Goal: Task Accomplishment & Management: Manage account settings

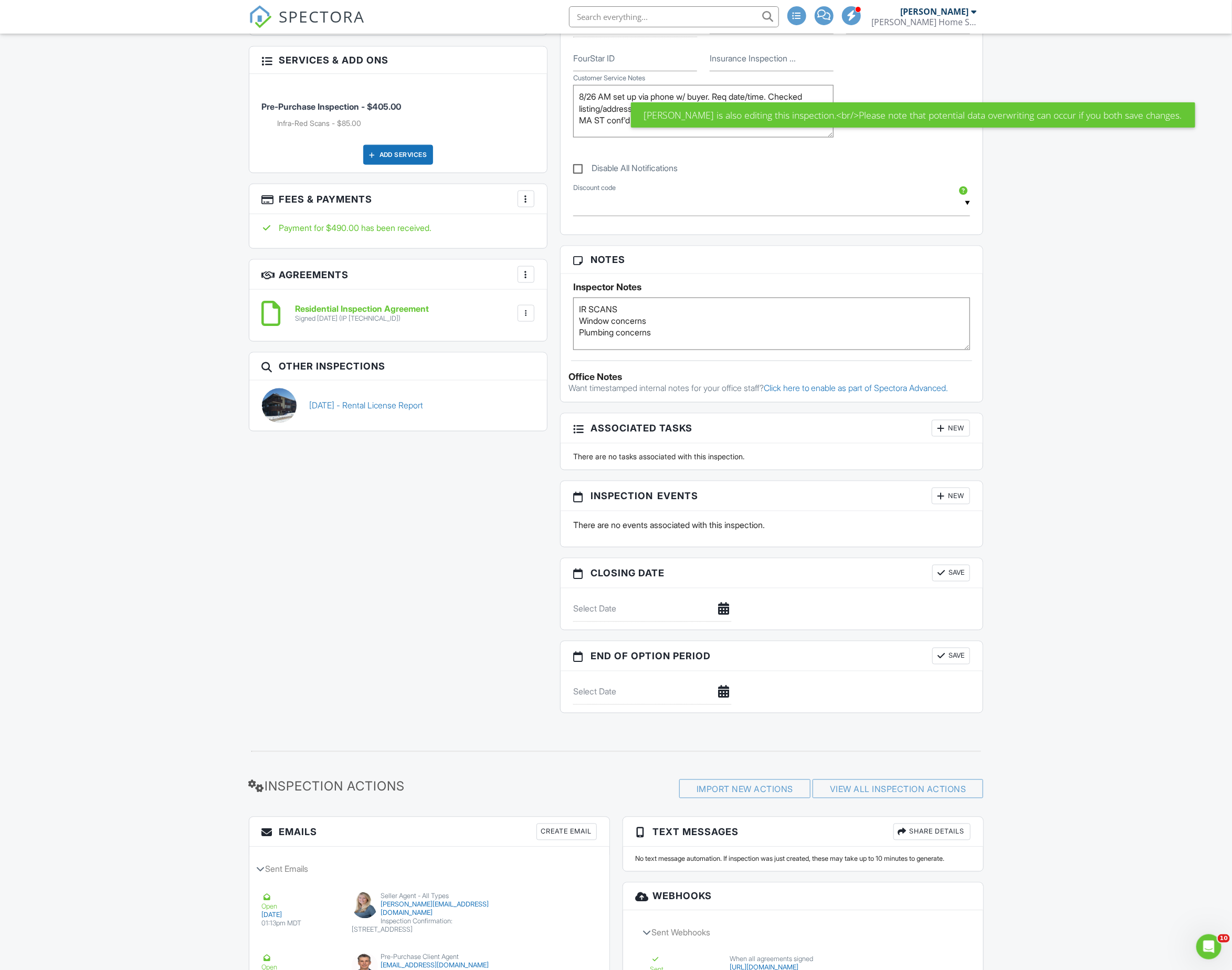
click at [527, 199] on div at bounding box center [526, 199] width 11 height 11
click at [527, 215] on ul "Edit Fees & Payments Add Services View Invoice" at bounding box center [578, 257] width 122 height 91
click at [531, 225] on li "Edit Fees & Payments" at bounding box center [578, 231] width 110 height 26
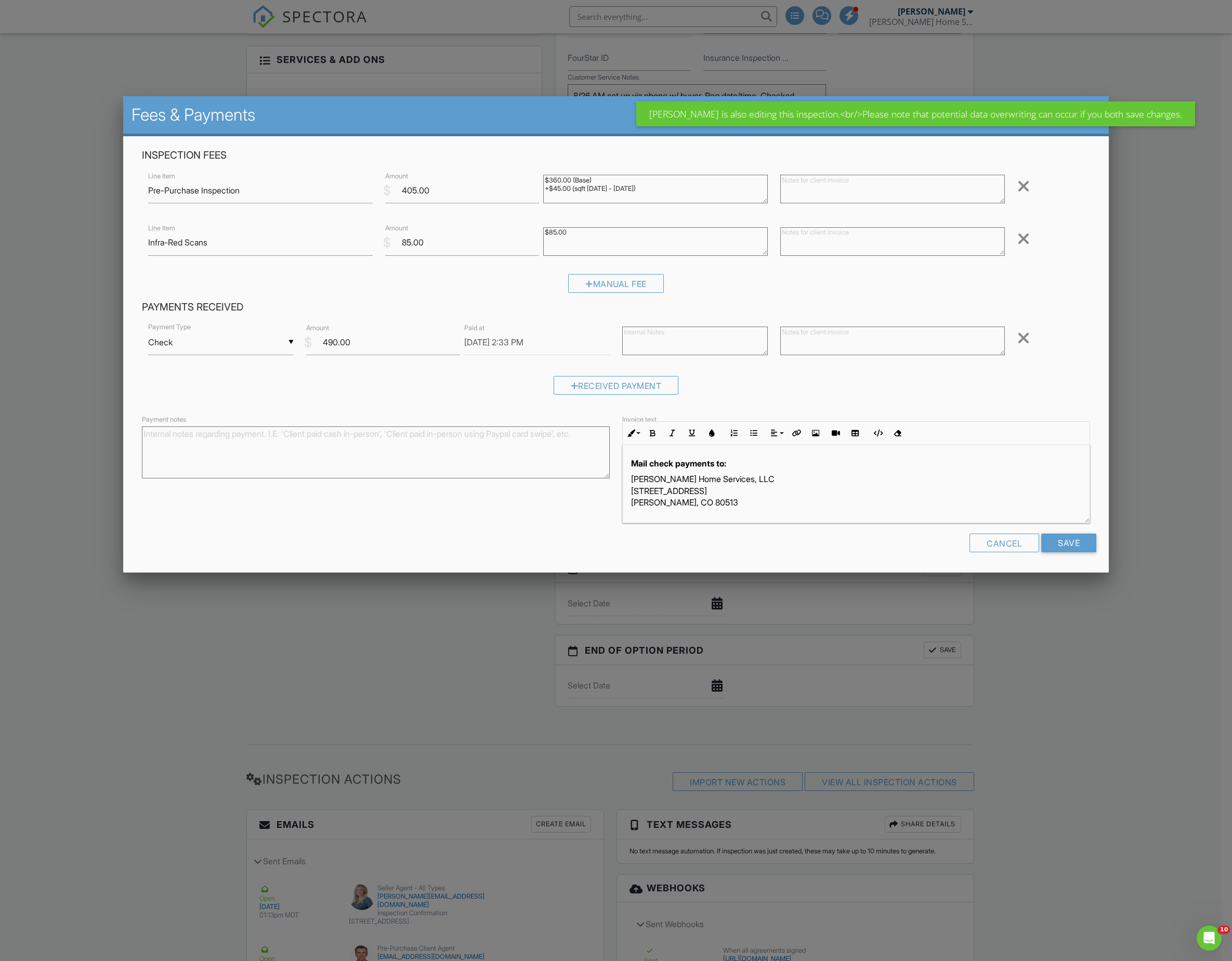
click at [102, 412] on div at bounding box center [616, 549] width 1232 height 1201
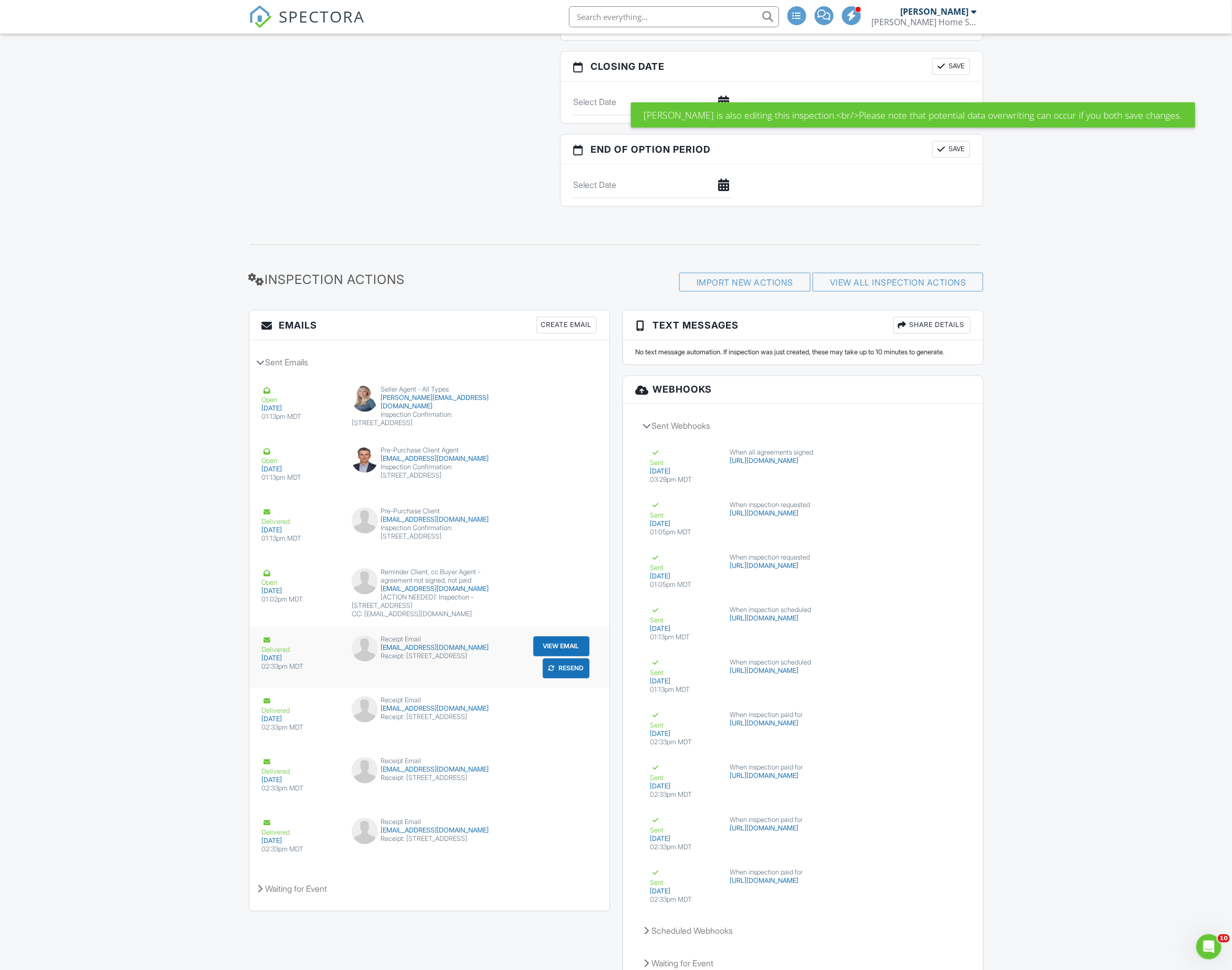
scroll to position [1283, 0]
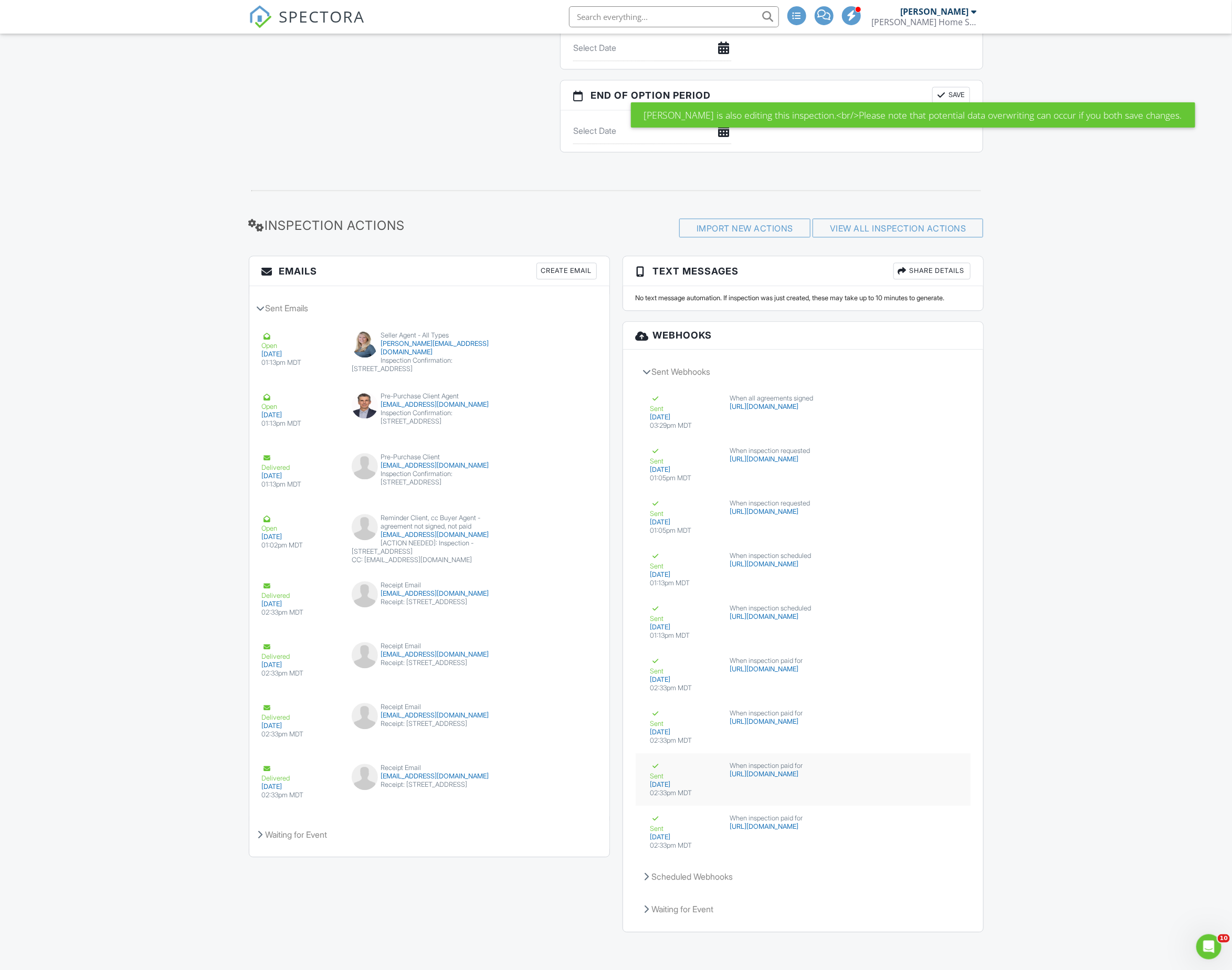
click at [668, 766] on div "Sent" at bounding box center [684, 771] width 67 height 19
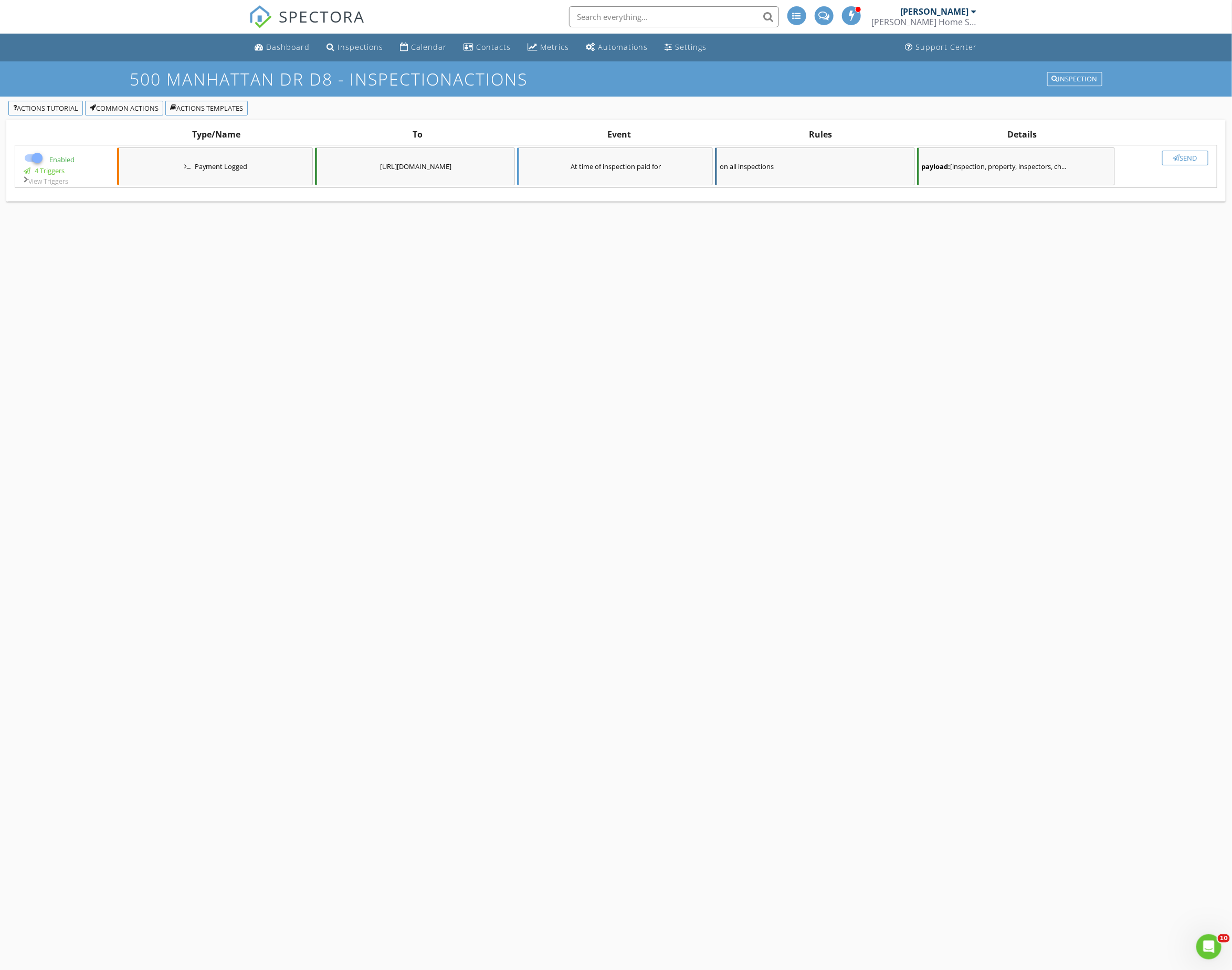
click at [1181, 160] on div "Send" at bounding box center [1185, 158] width 37 height 8
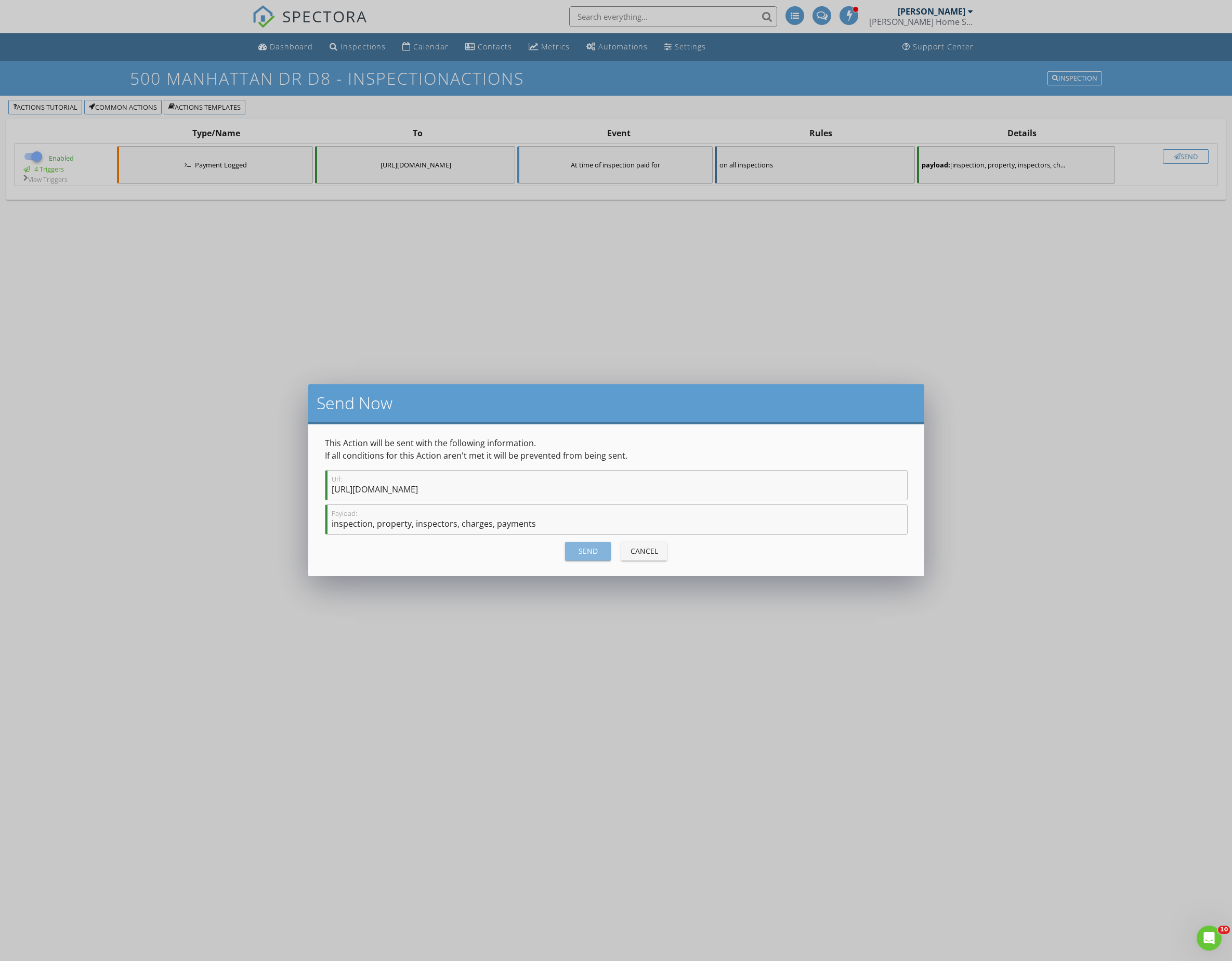
click at [594, 546] on div "Send" at bounding box center [588, 550] width 29 height 11
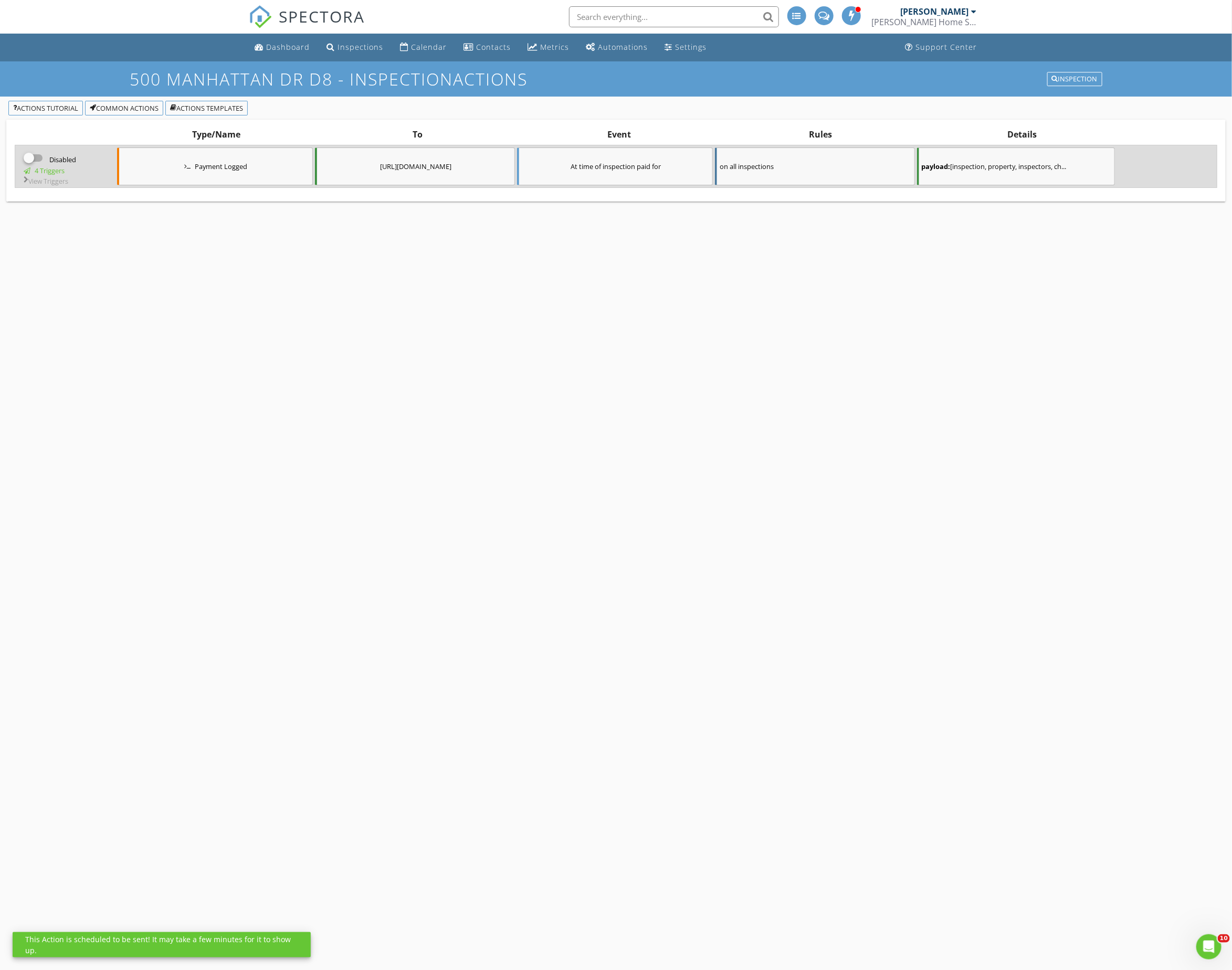
click at [38, 157] on div at bounding box center [33, 158] width 20 height 12
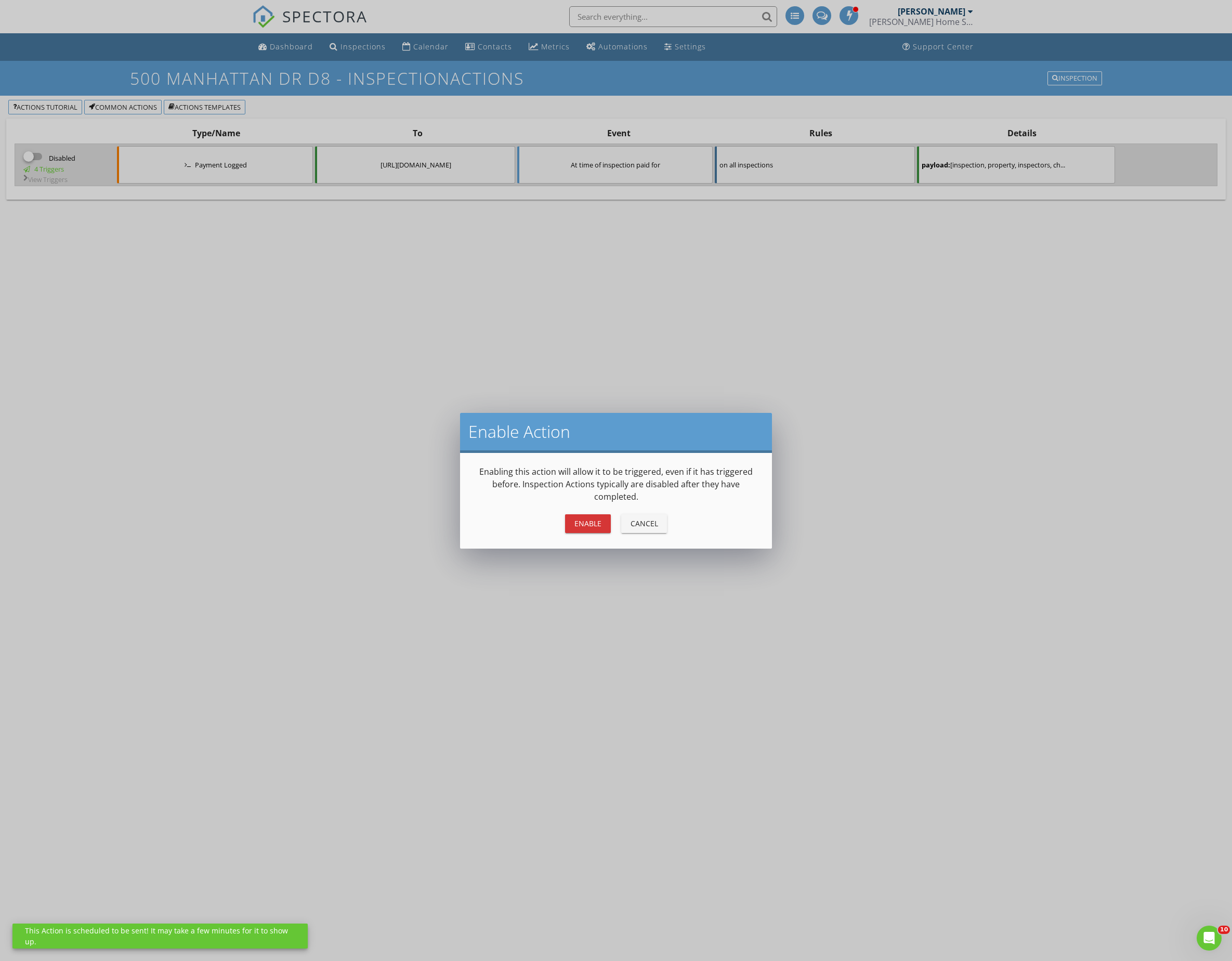
click at [576, 532] on button "Enable" at bounding box center [588, 523] width 46 height 18
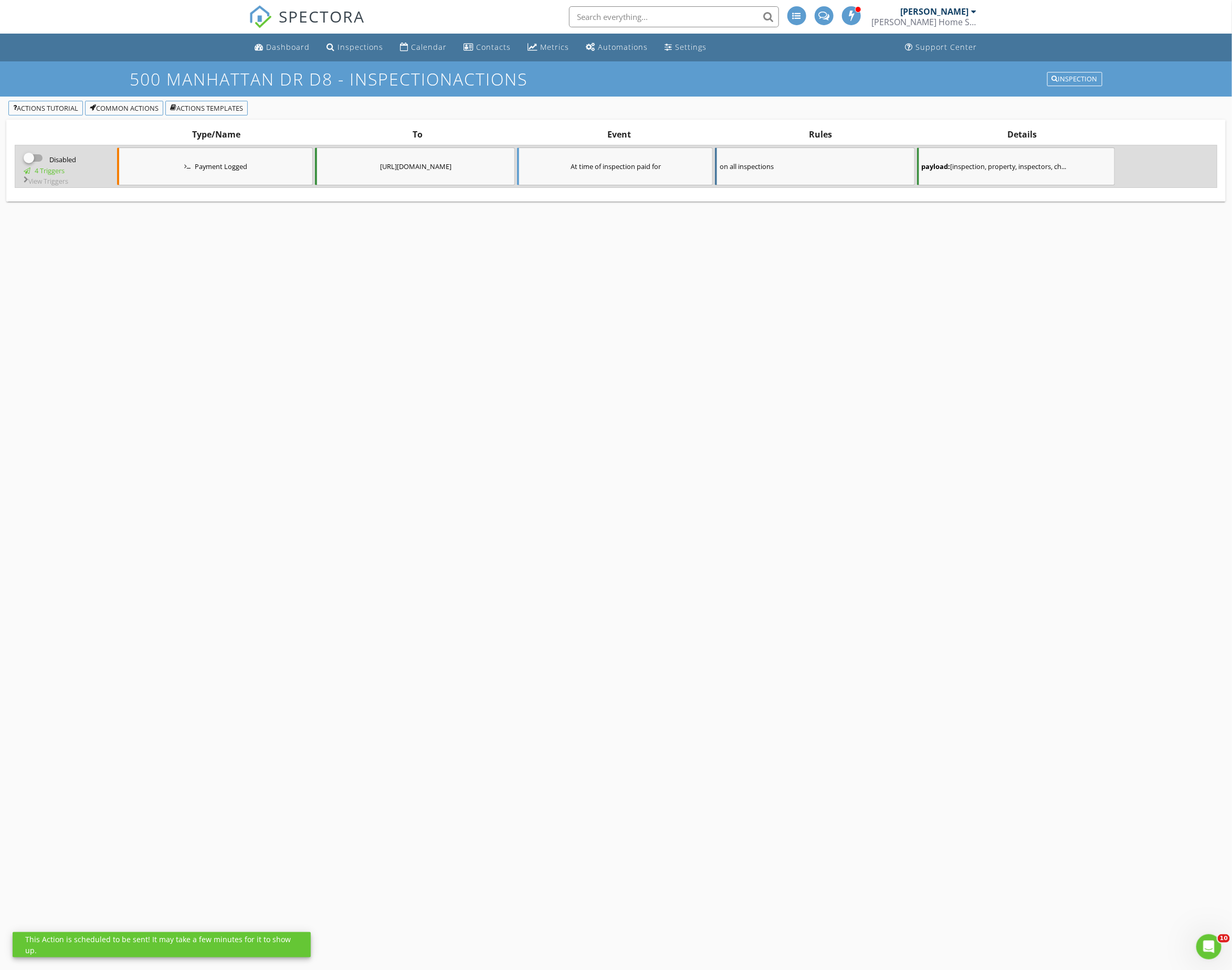
checkbox input "true"
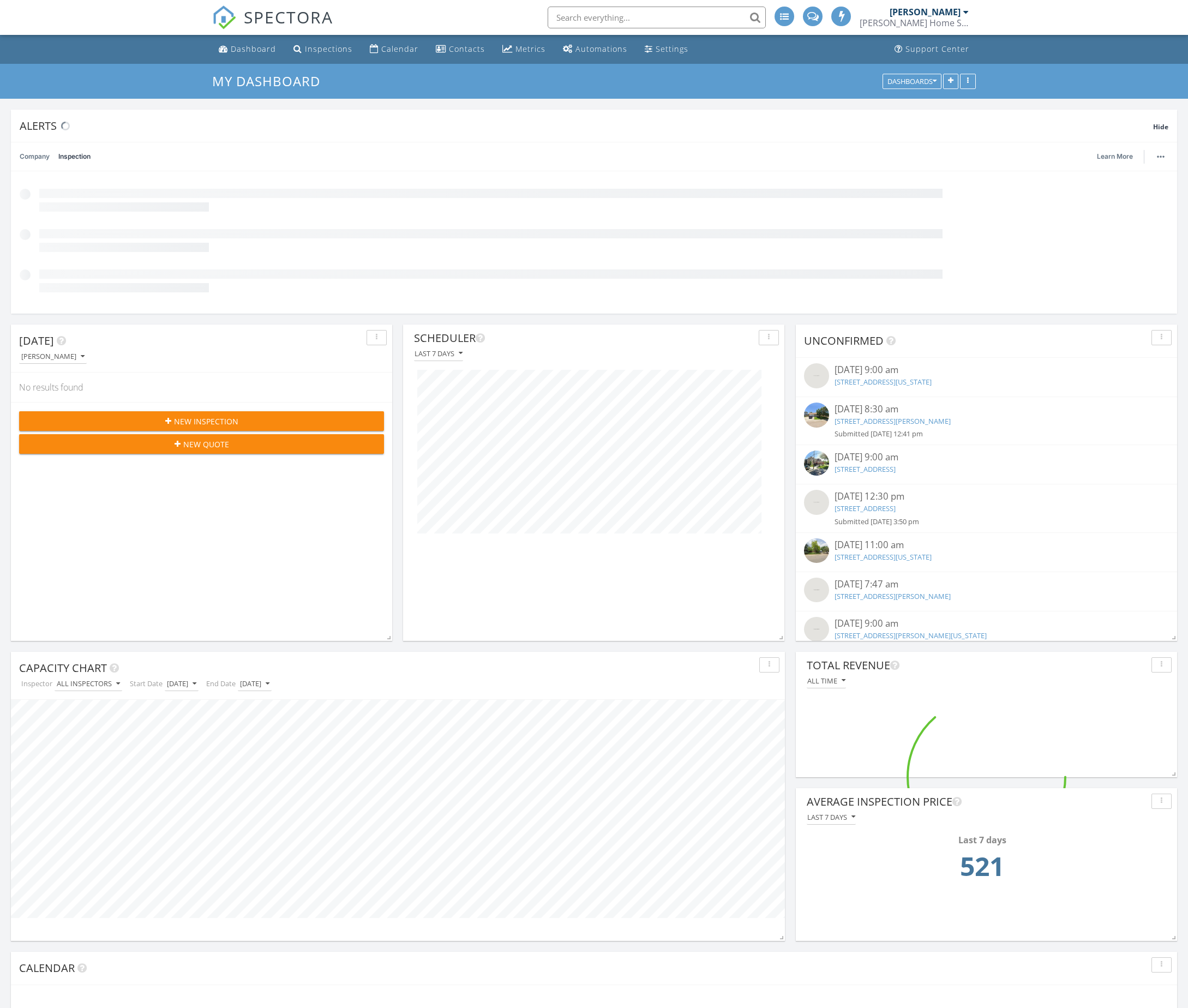
scroll to position [1836, 1214]
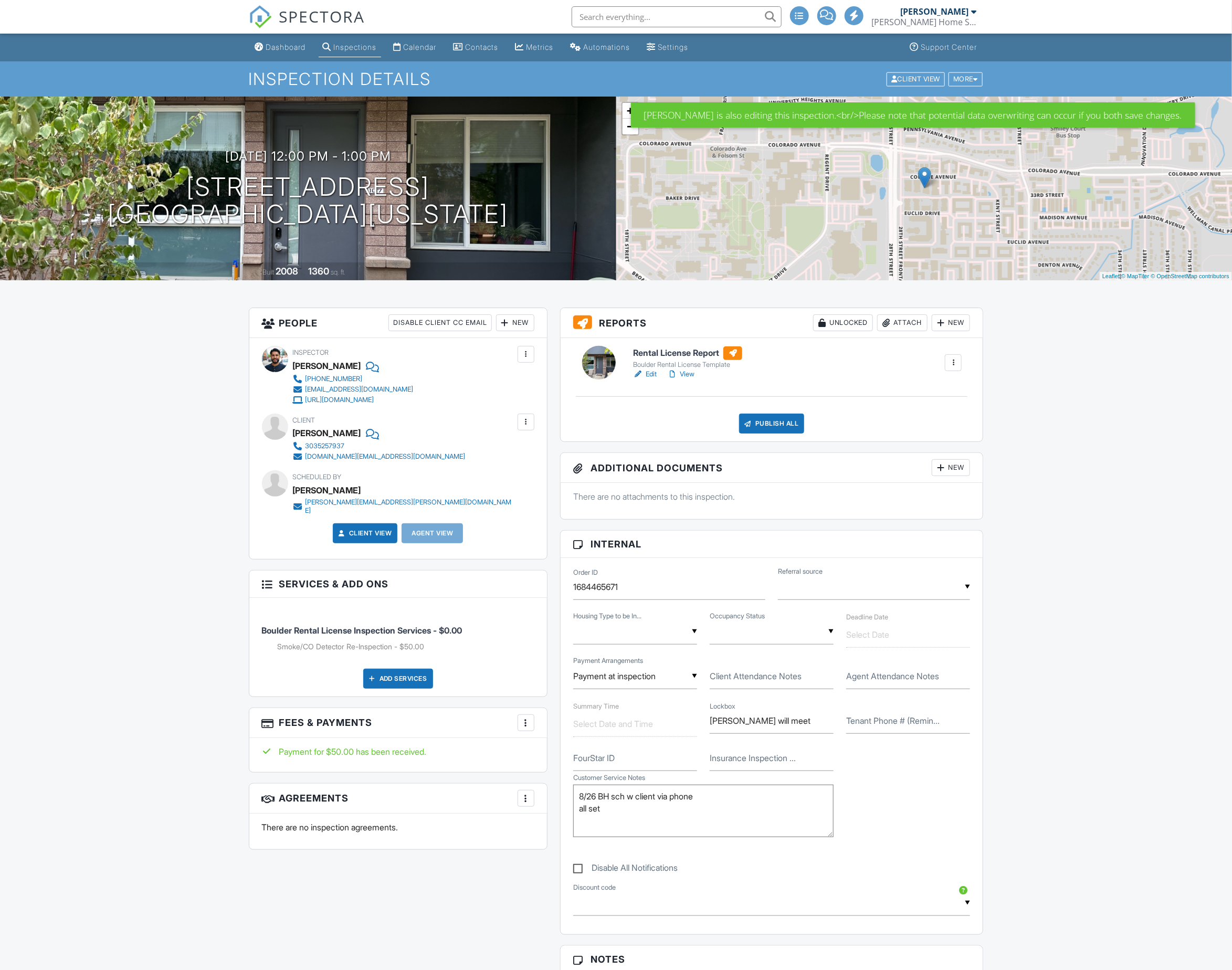
scroll to position [1145, 0]
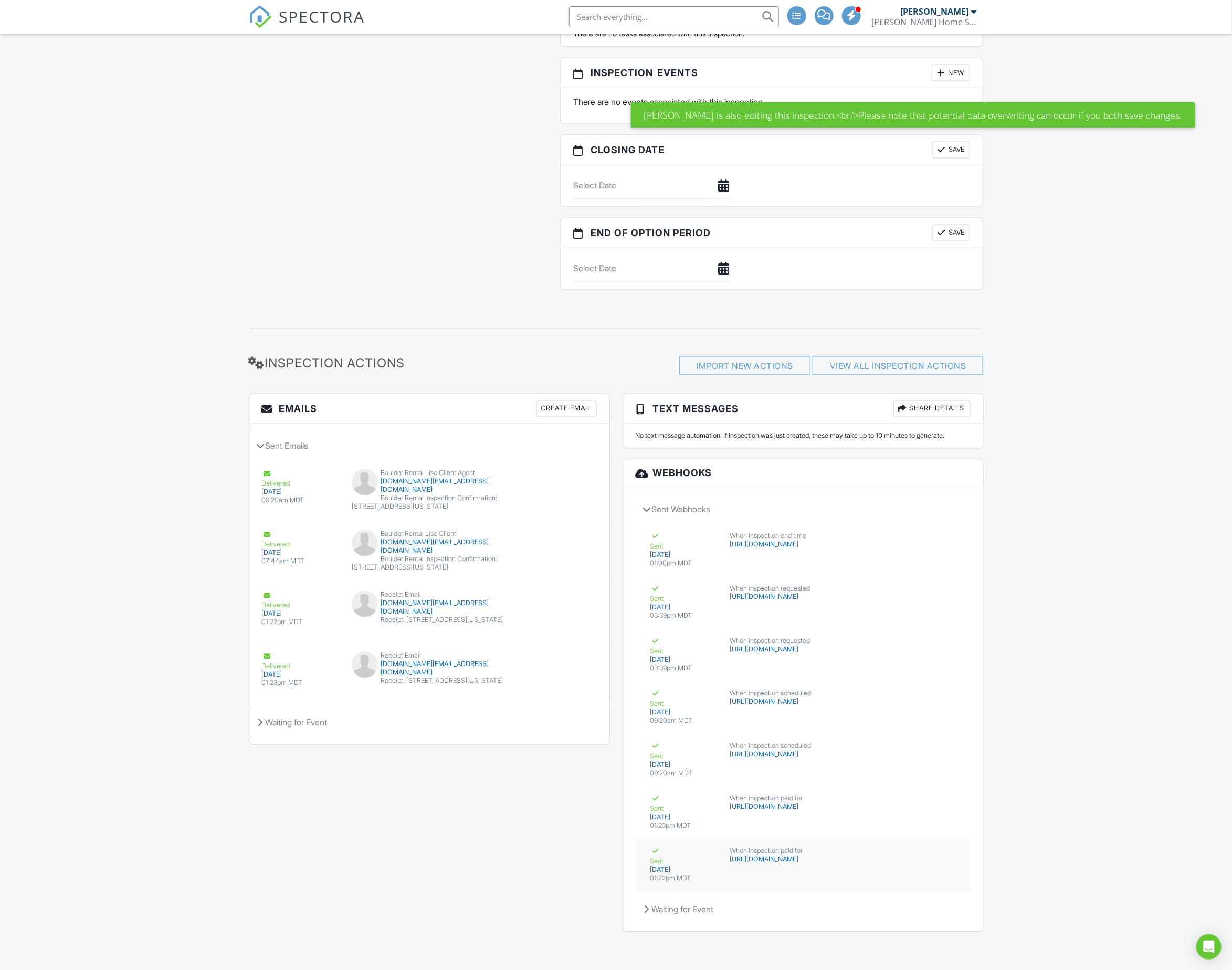
click at [706, 850] on div "Sent" at bounding box center [684, 856] width 67 height 19
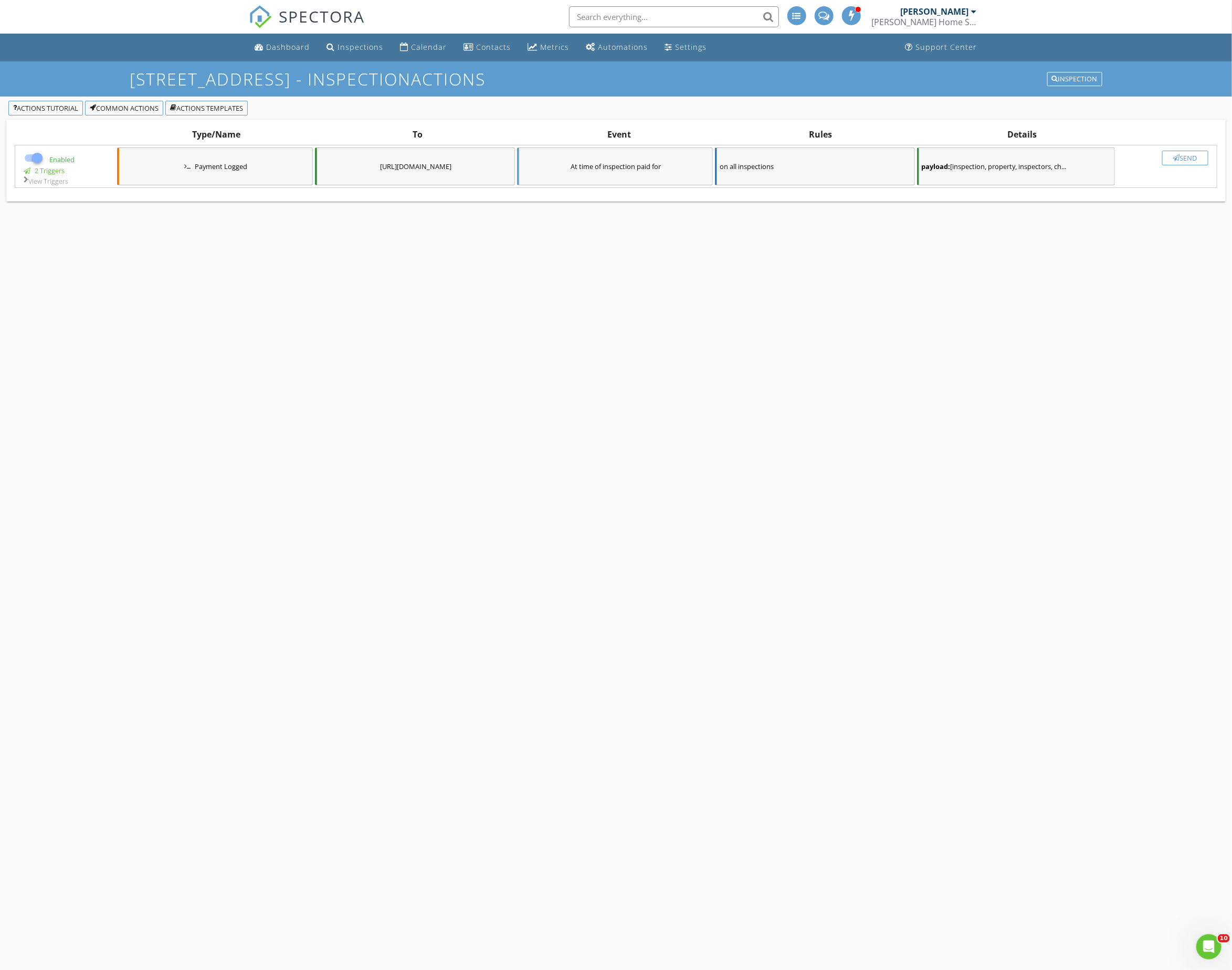
click at [1184, 153] on button "Send" at bounding box center [1186, 158] width 46 height 15
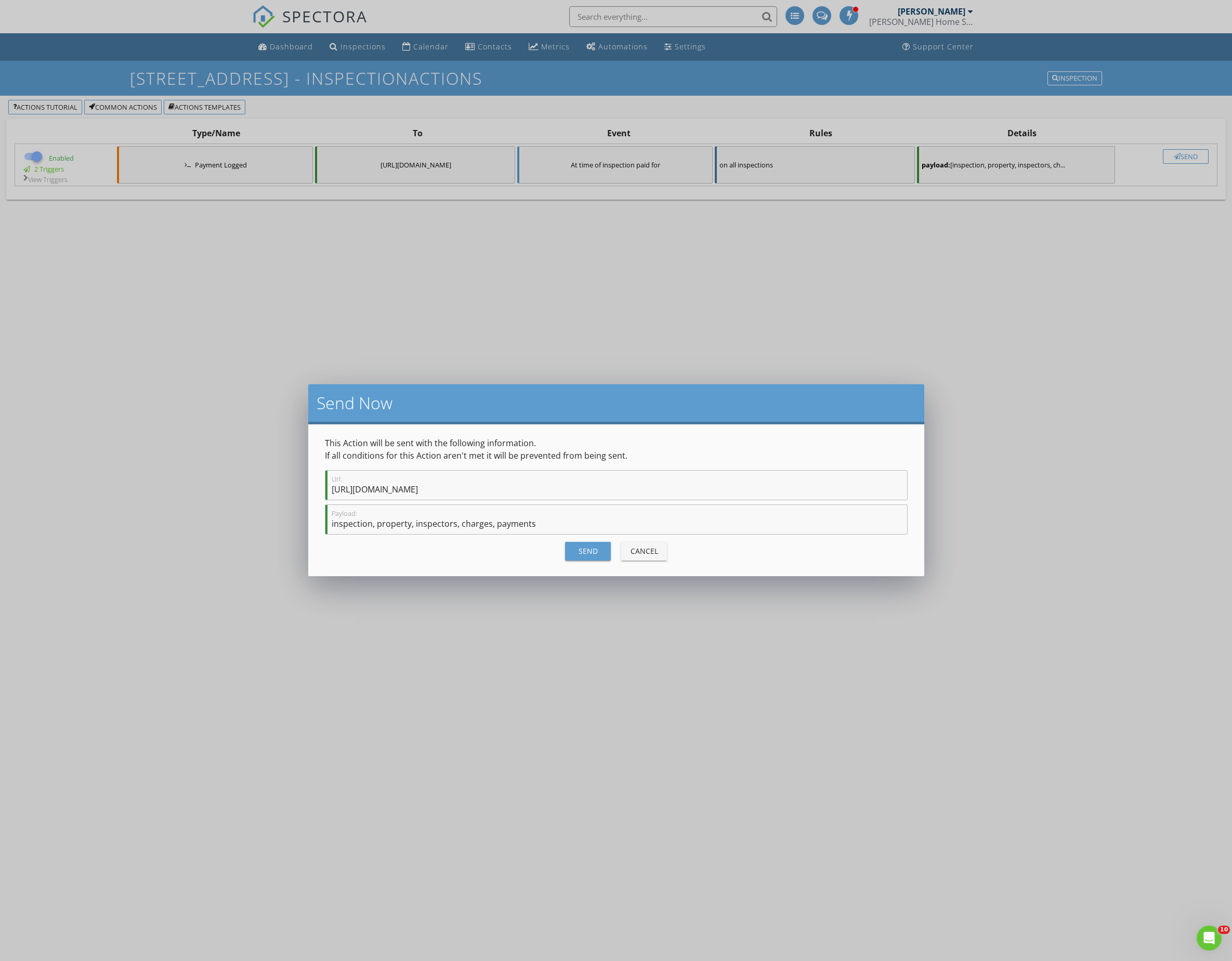
click at [585, 553] on div "Send" at bounding box center [588, 550] width 29 height 11
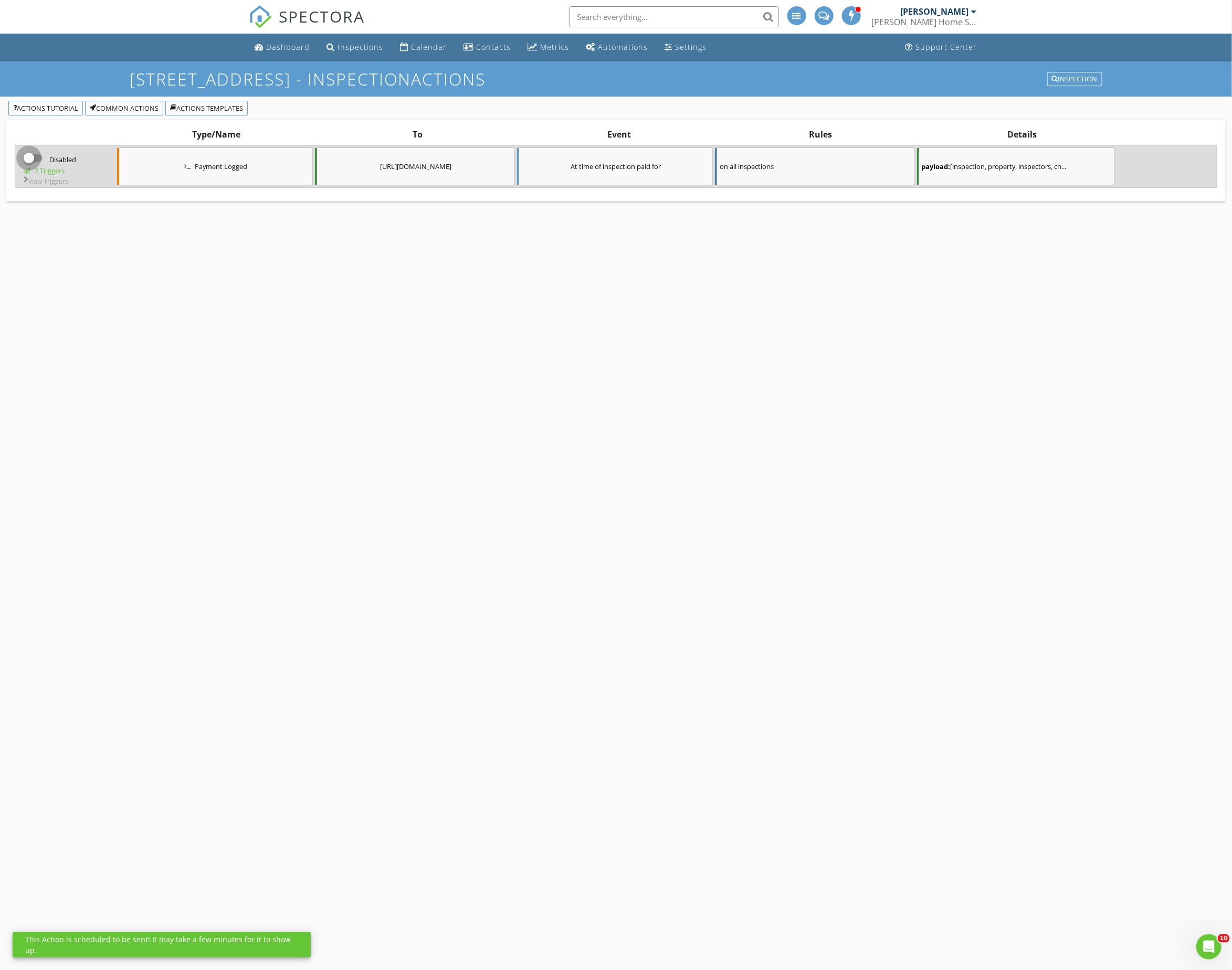
click at [27, 157] on div at bounding box center [29, 158] width 18 height 18
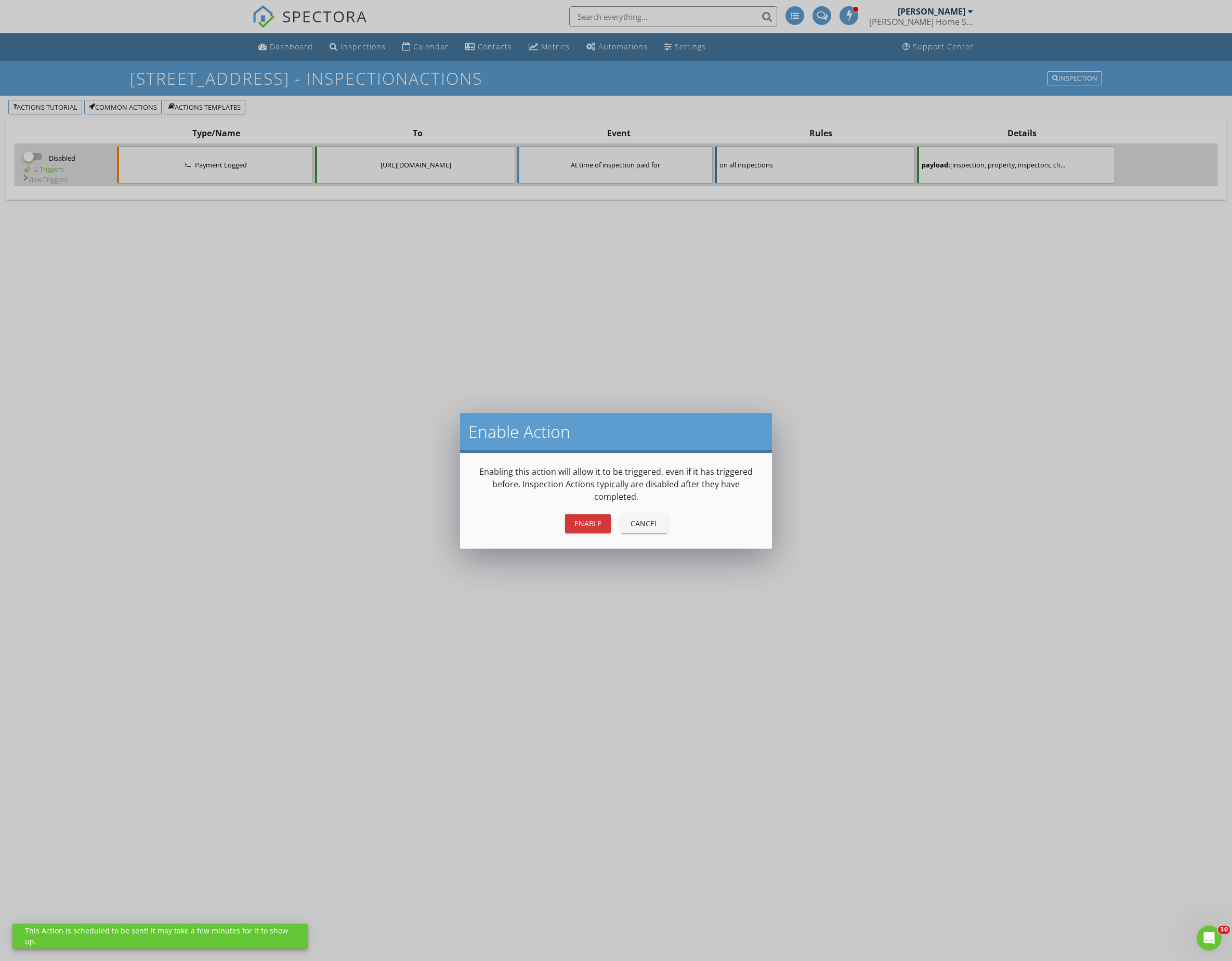
click at [600, 528] on div "Enable" at bounding box center [588, 523] width 29 height 11
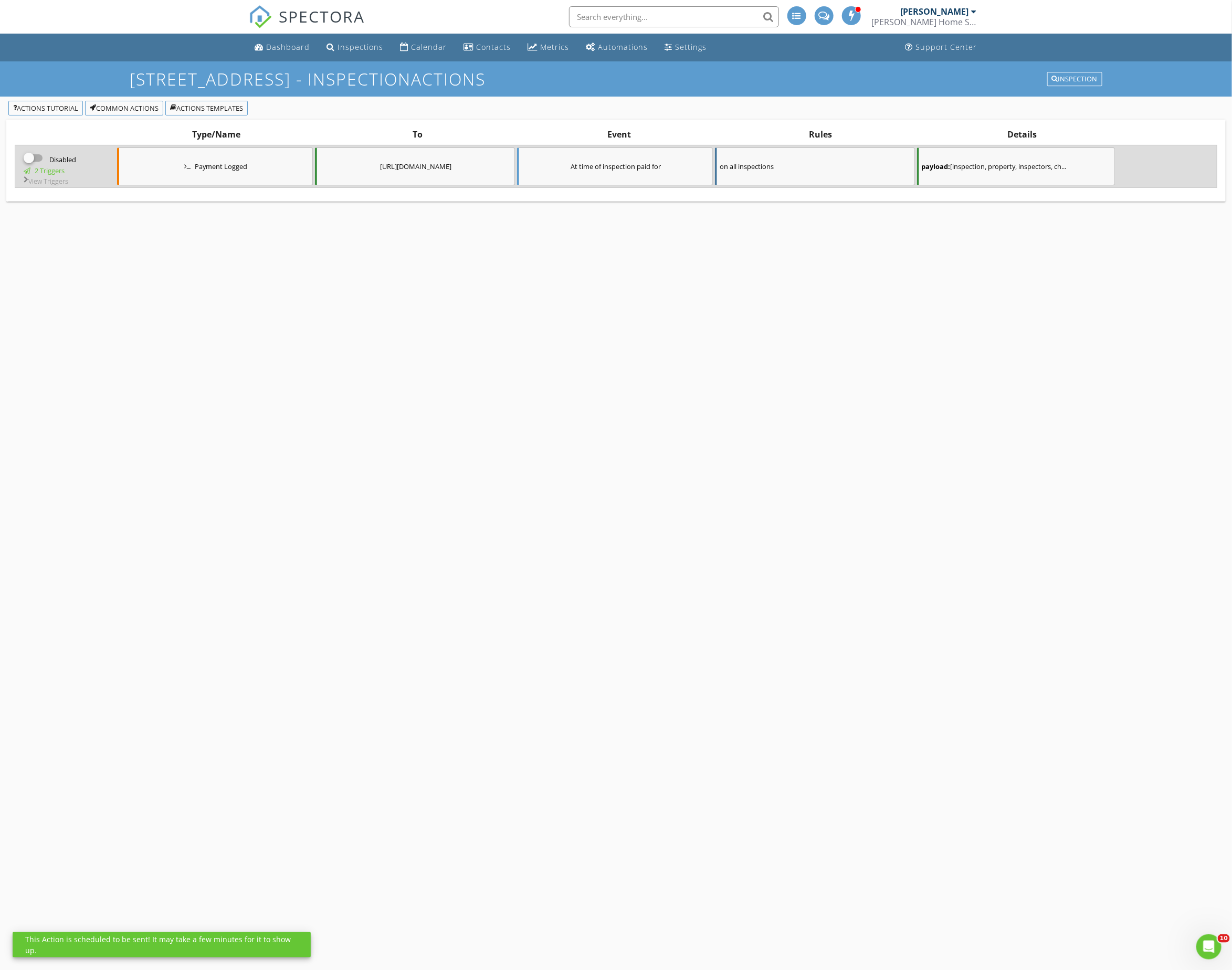
checkbox input "true"
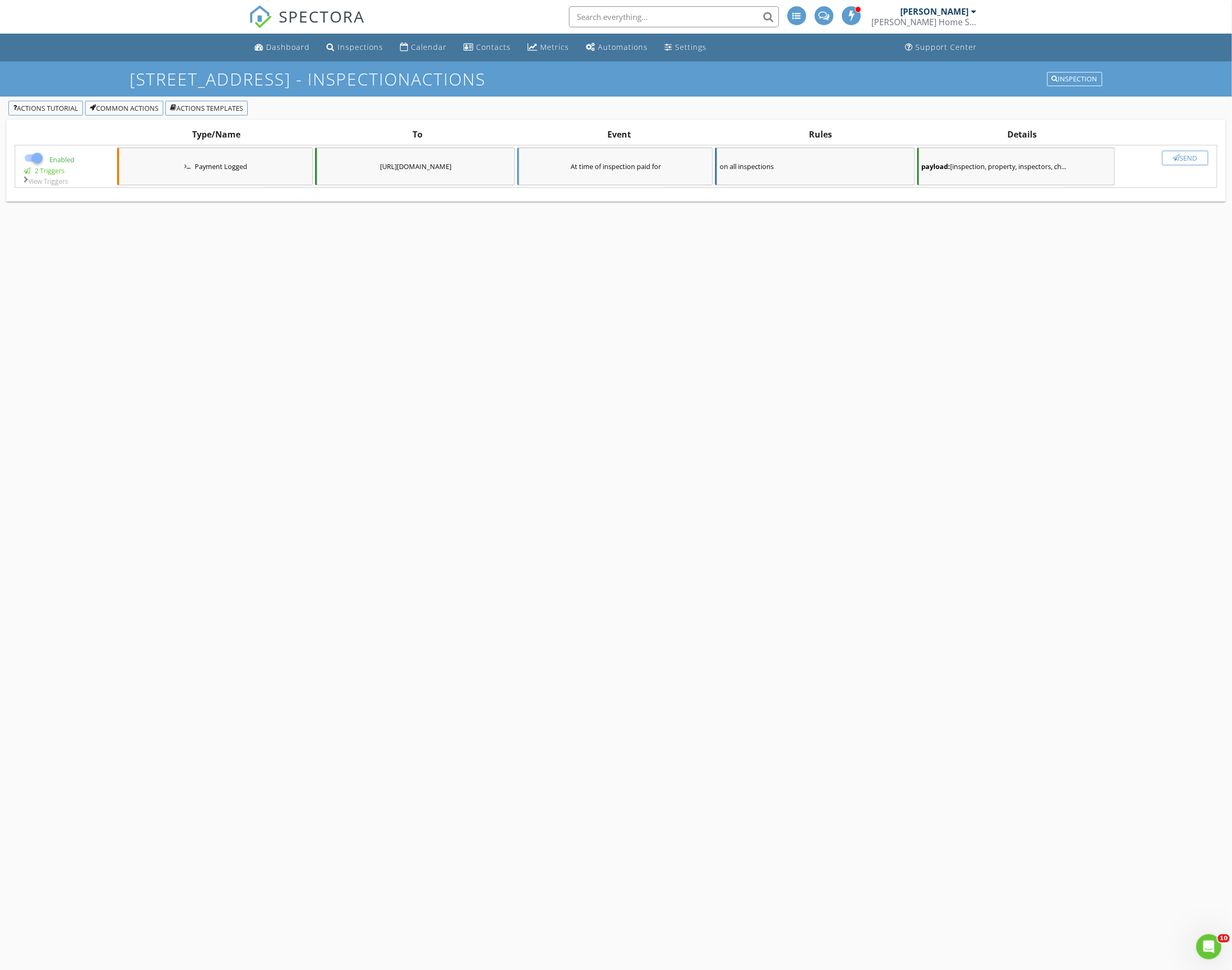
click at [41, 177] on div "View Triggers" at bounding box center [65, 181] width 96 height 8
click at [71, 182] on div "View Triggers" at bounding box center [65, 181] width 96 height 8
click at [294, 48] on div "Dashboard" at bounding box center [288, 47] width 44 height 10
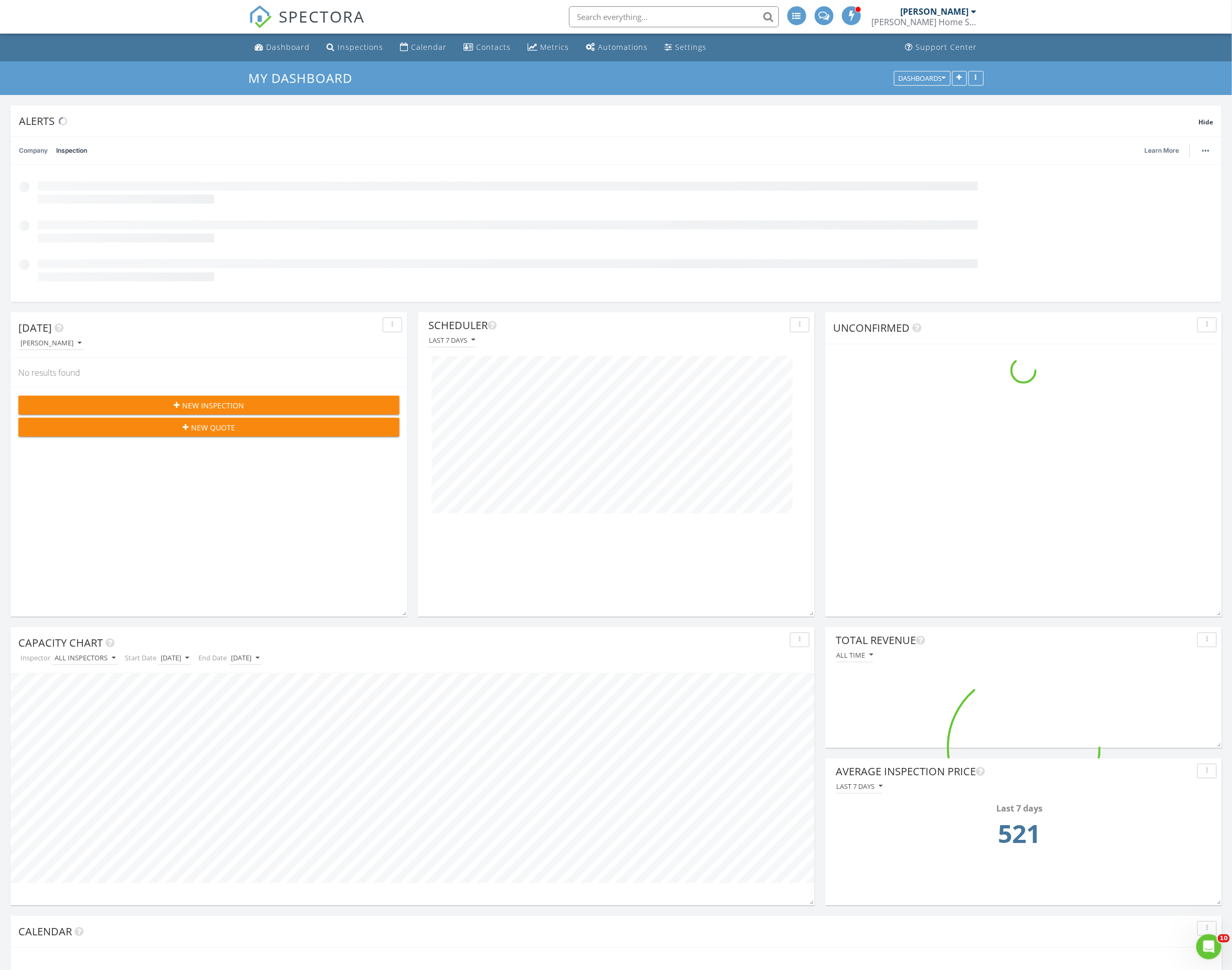
scroll to position [304, 397]
